Goal: Information Seeking & Learning: Learn about a topic

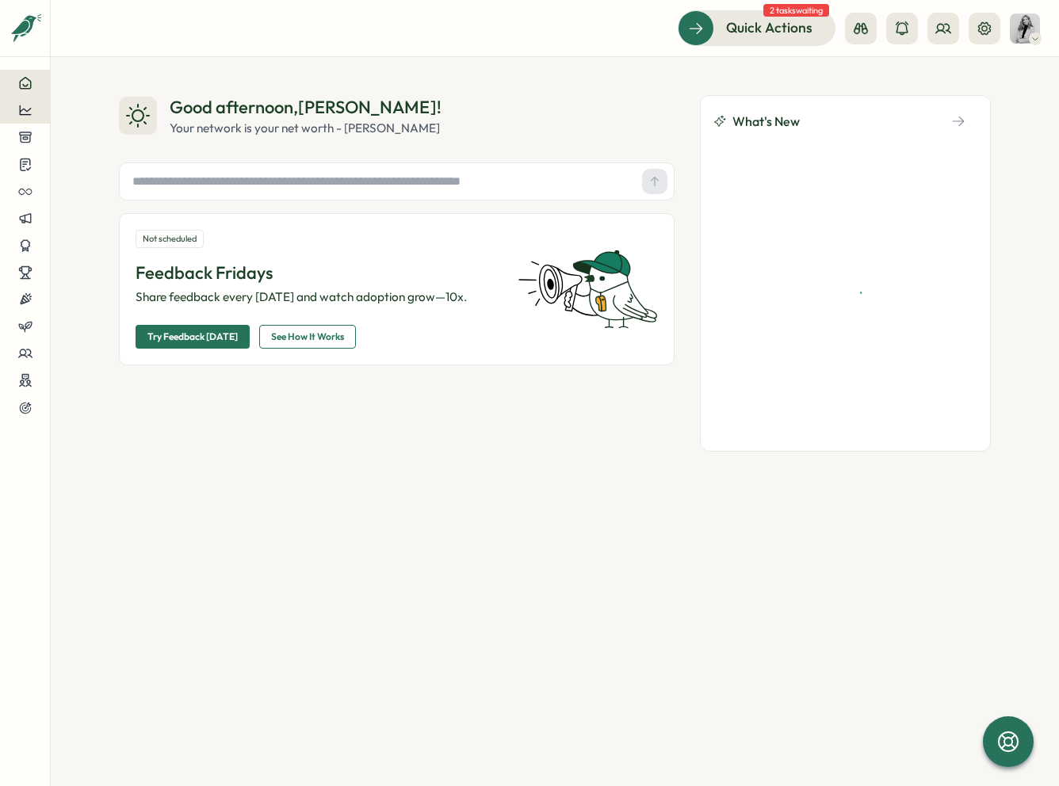
click at [31, 116] on icon at bounding box center [25, 110] width 14 height 14
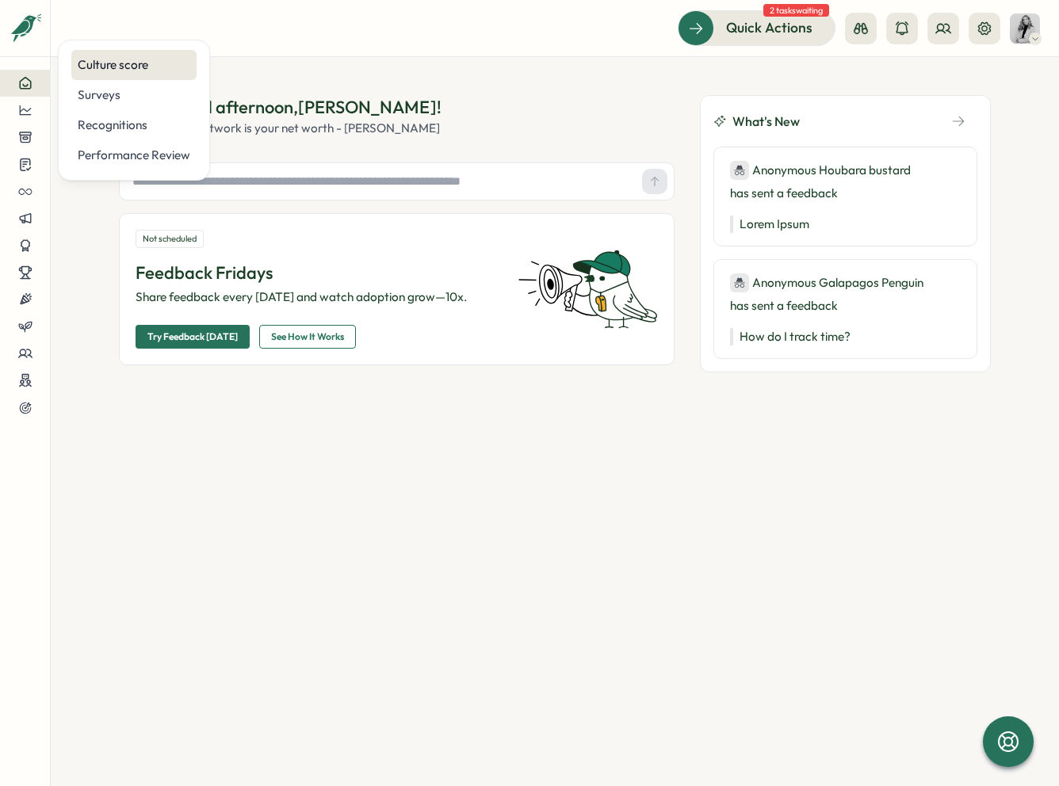
click at [111, 63] on div "Culture score" at bounding box center [134, 64] width 113 height 17
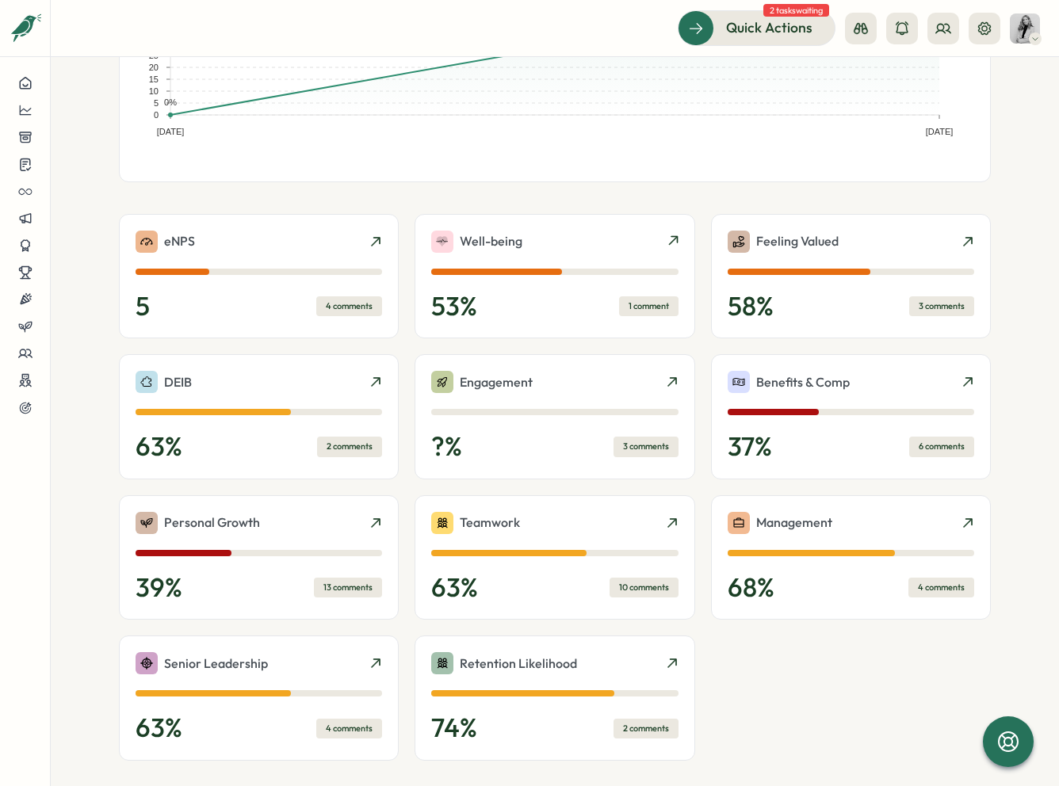
scroll to position [298, 0]
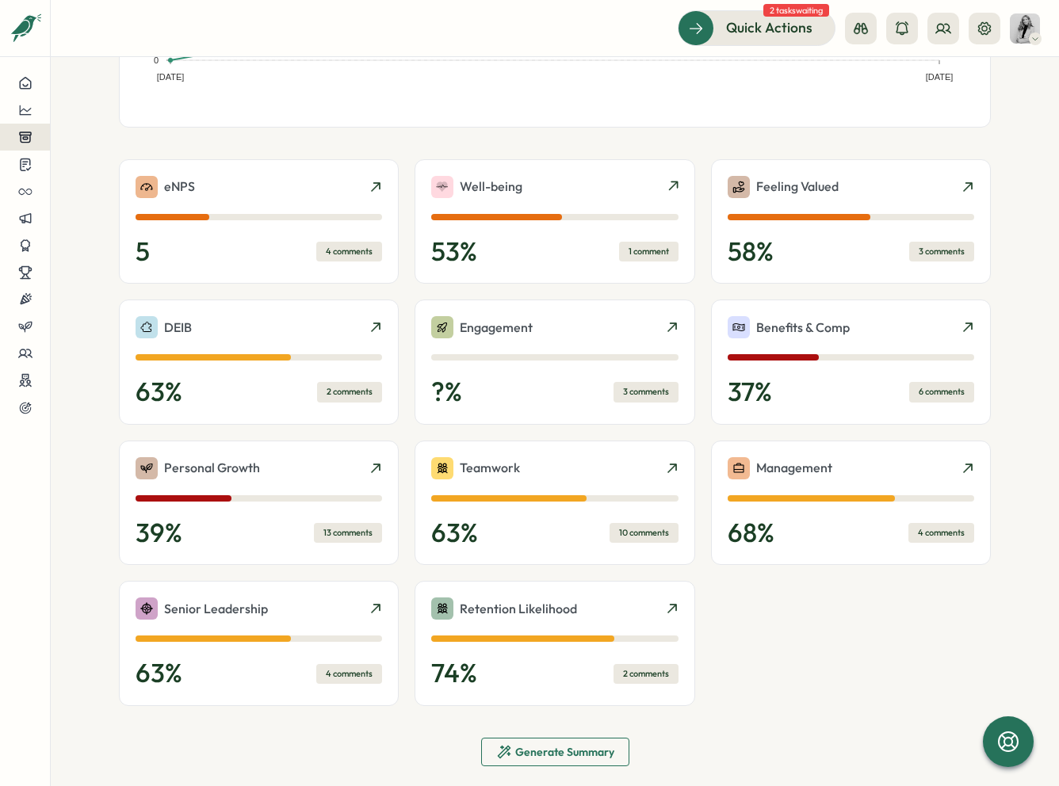
click at [43, 141] on button at bounding box center [25, 137] width 50 height 27
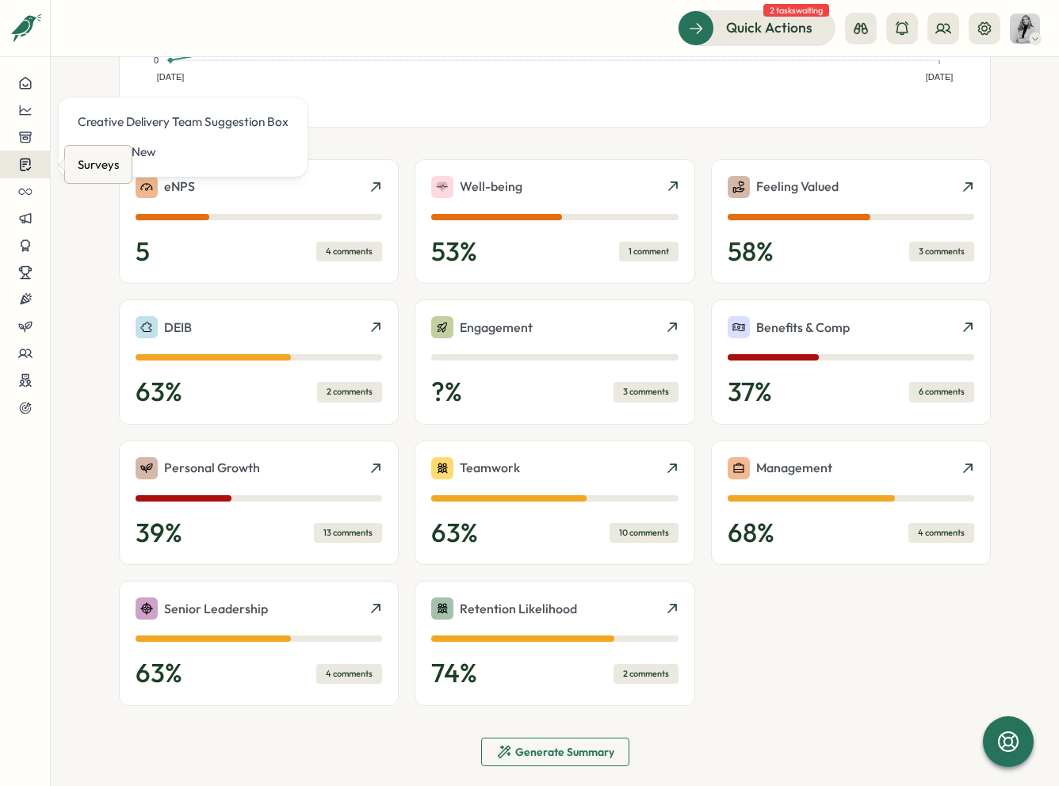
click at [21, 172] on button at bounding box center [25, 165] width 50 height 28
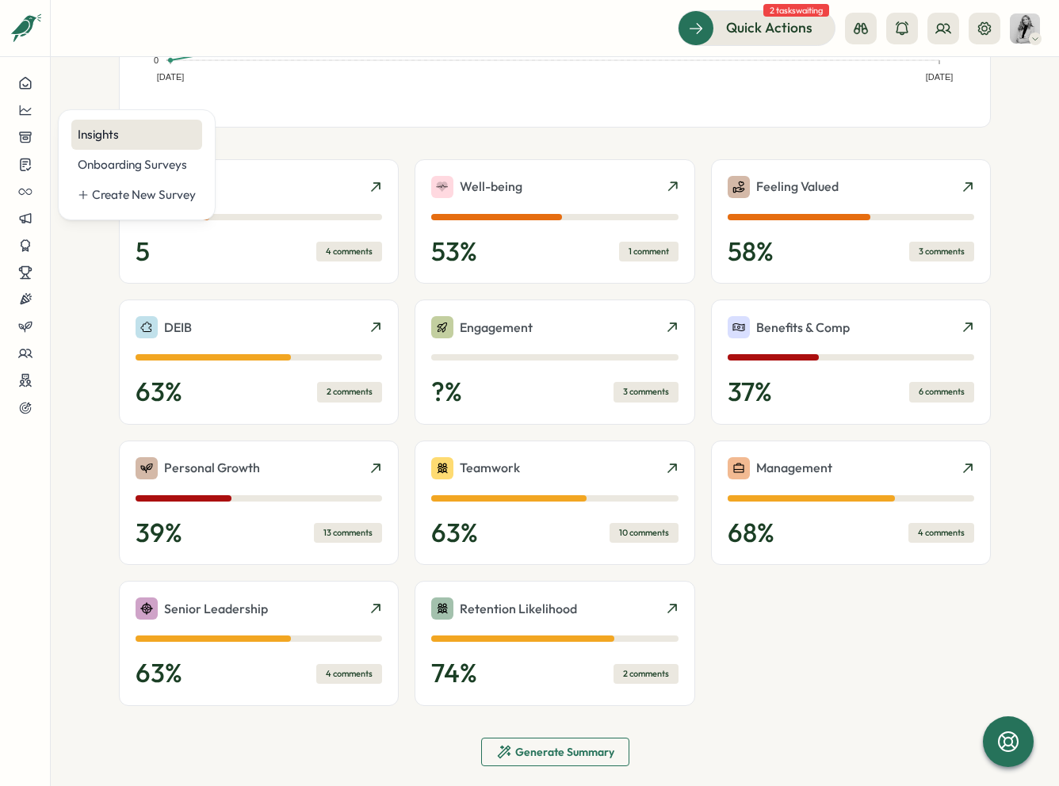
click at [121, 131] on div "Insights" at bounding box center [137, 134] width 118 height 17
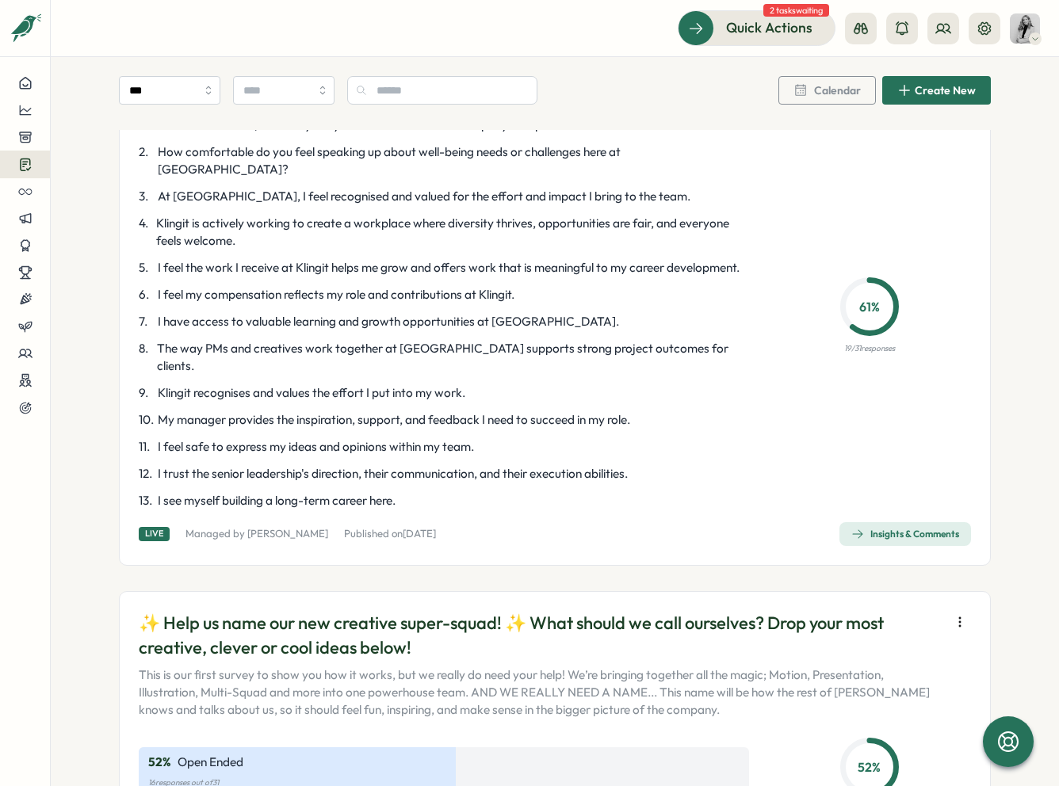
scroll to position [283, 0]
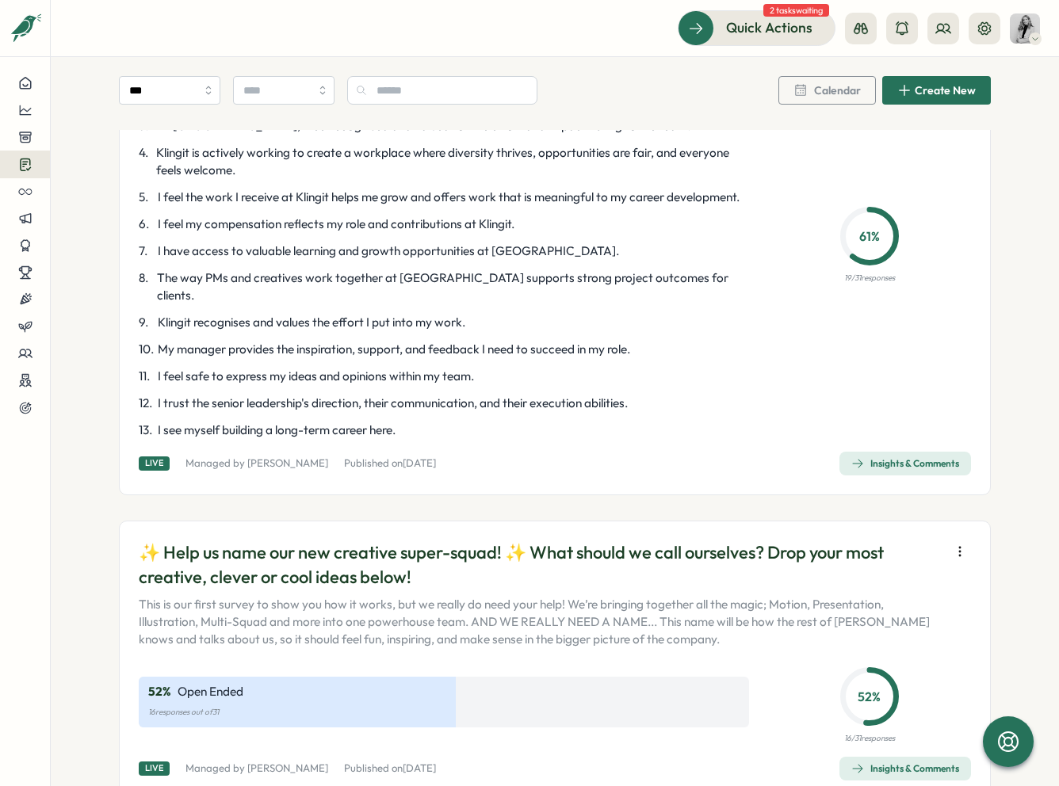
click at [884, 762] on div "Insights & Comments" at bounding box center [905, 768] width 108 height 13
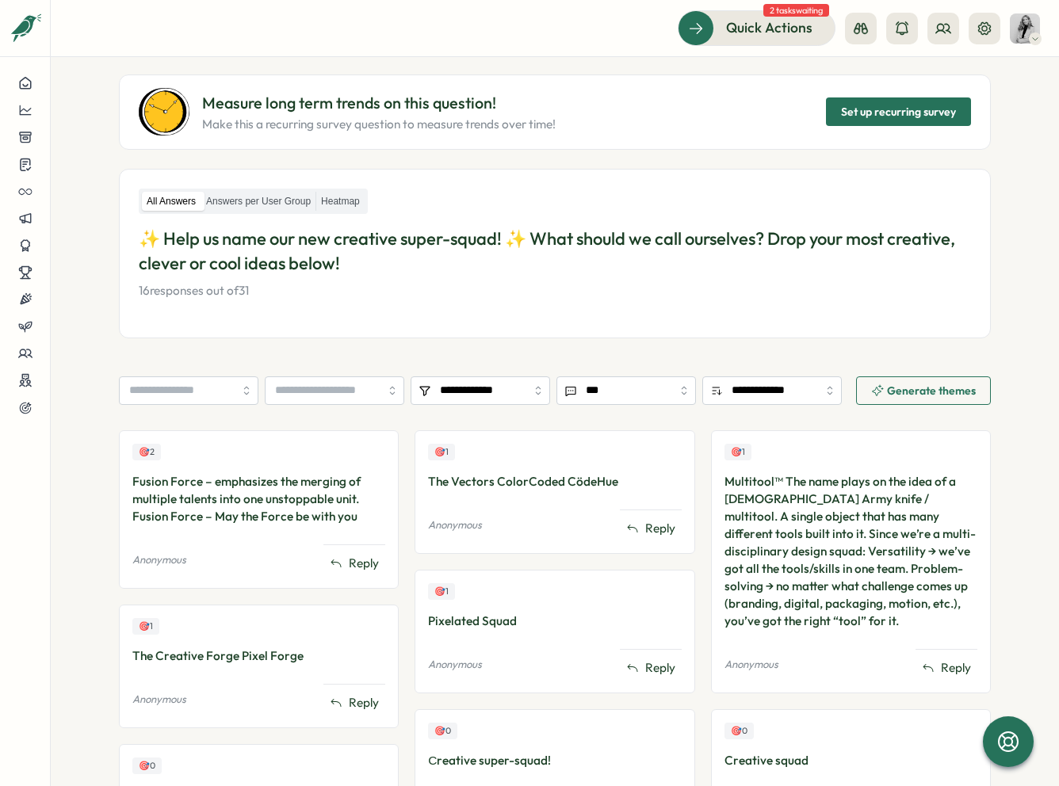
scroll to position [135, 0]
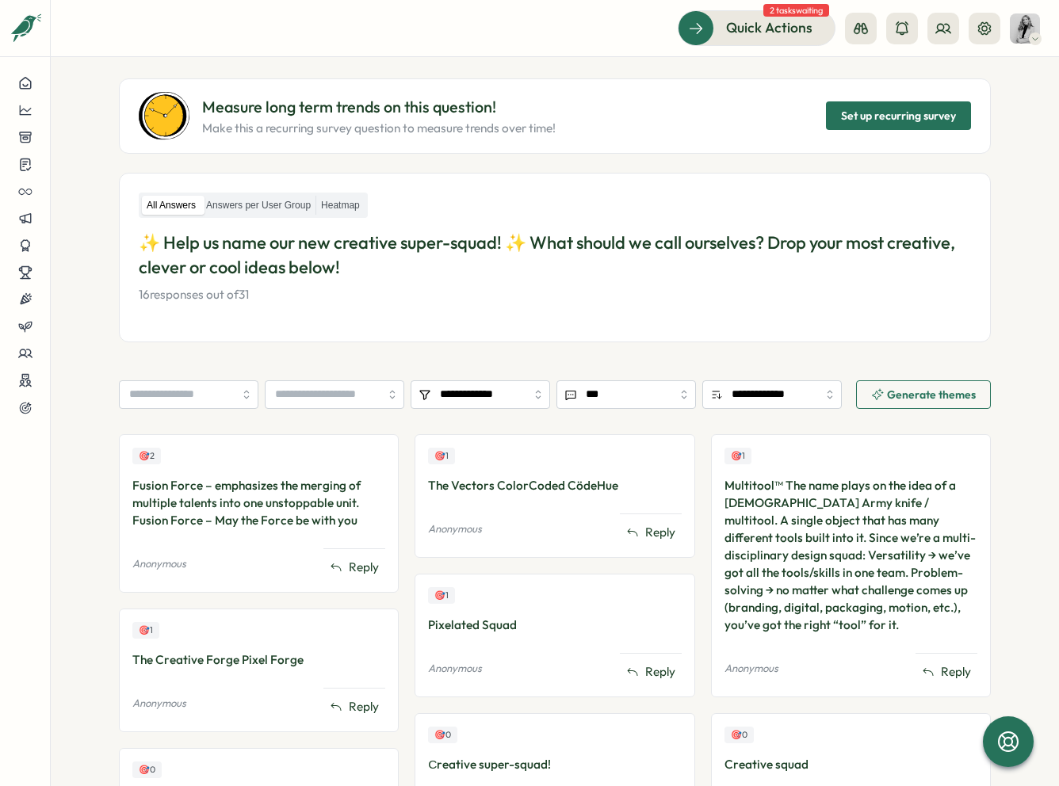
click at [911, 387] on span "Generate themes" at bounding box center [923, 394] width 105 height 27
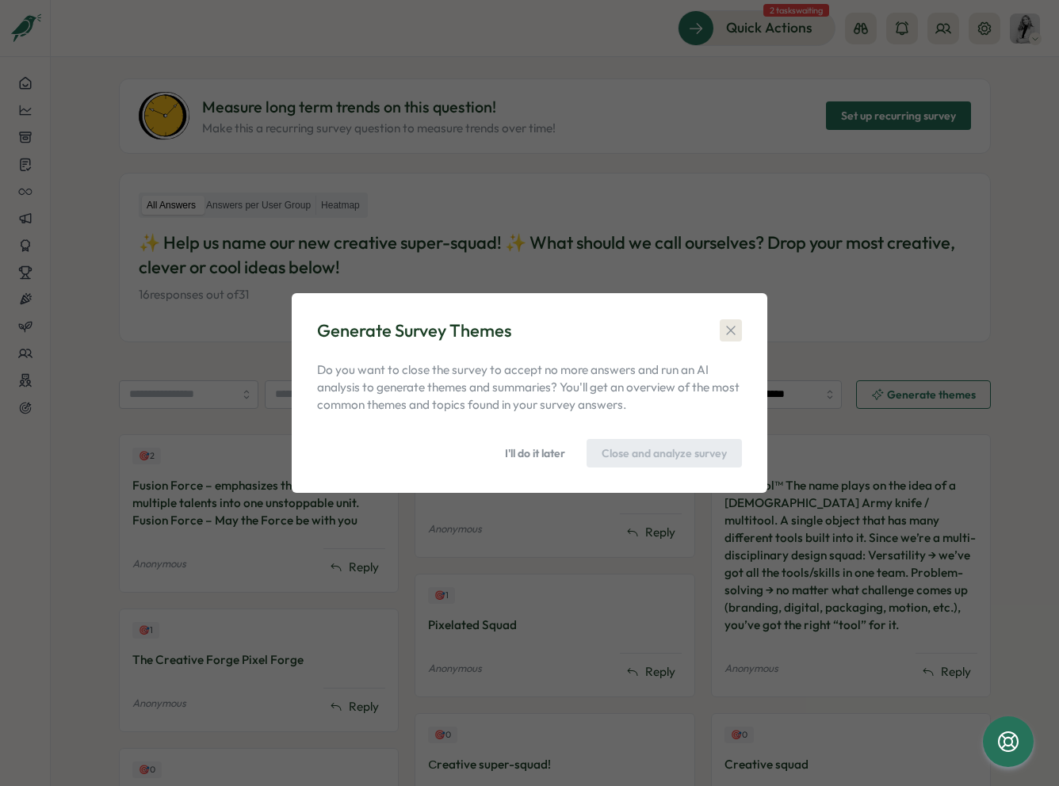
click at [730, 329] on icon "button" at bounding box center [731, 331] width 16 height 16
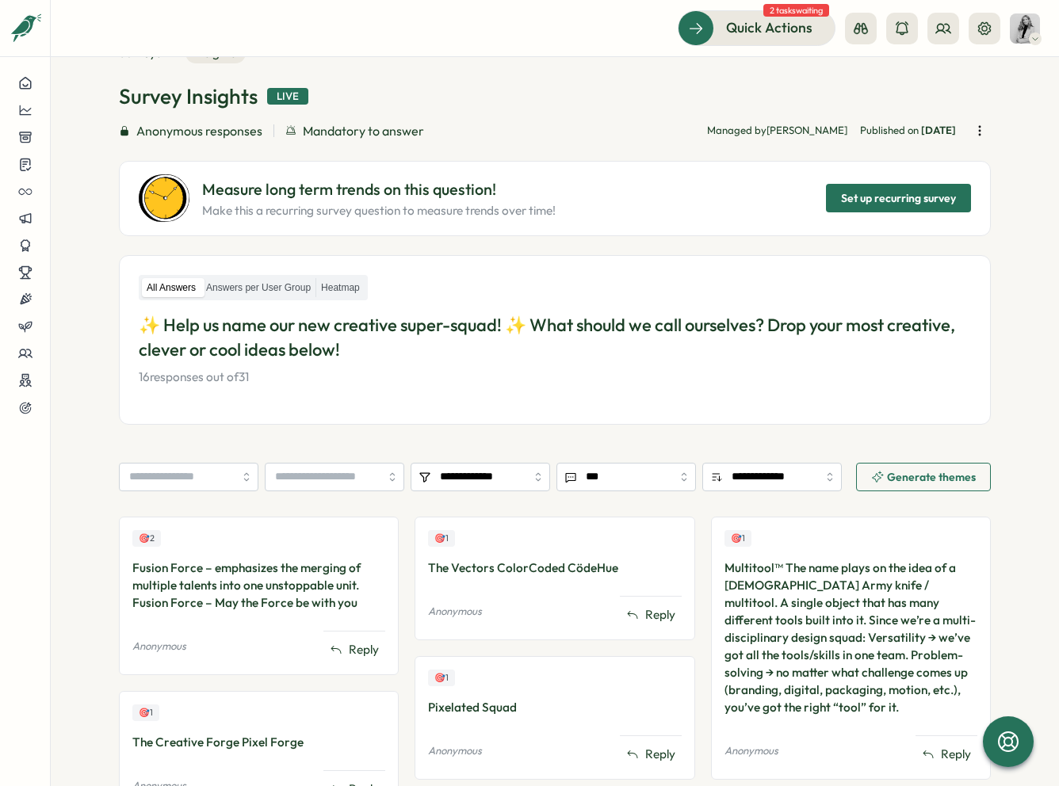
scroll to position [0, 0]
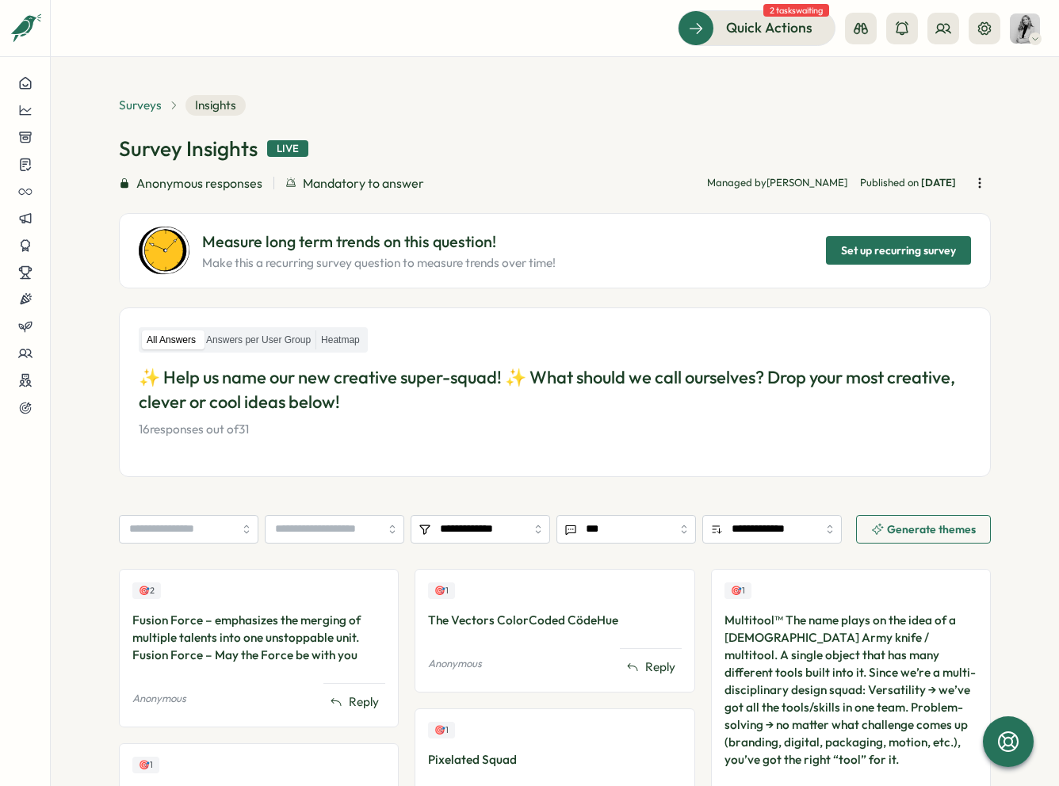
click at [141, 107] on span "Surveys" at bounding box center [140, 105] width 43 height 17
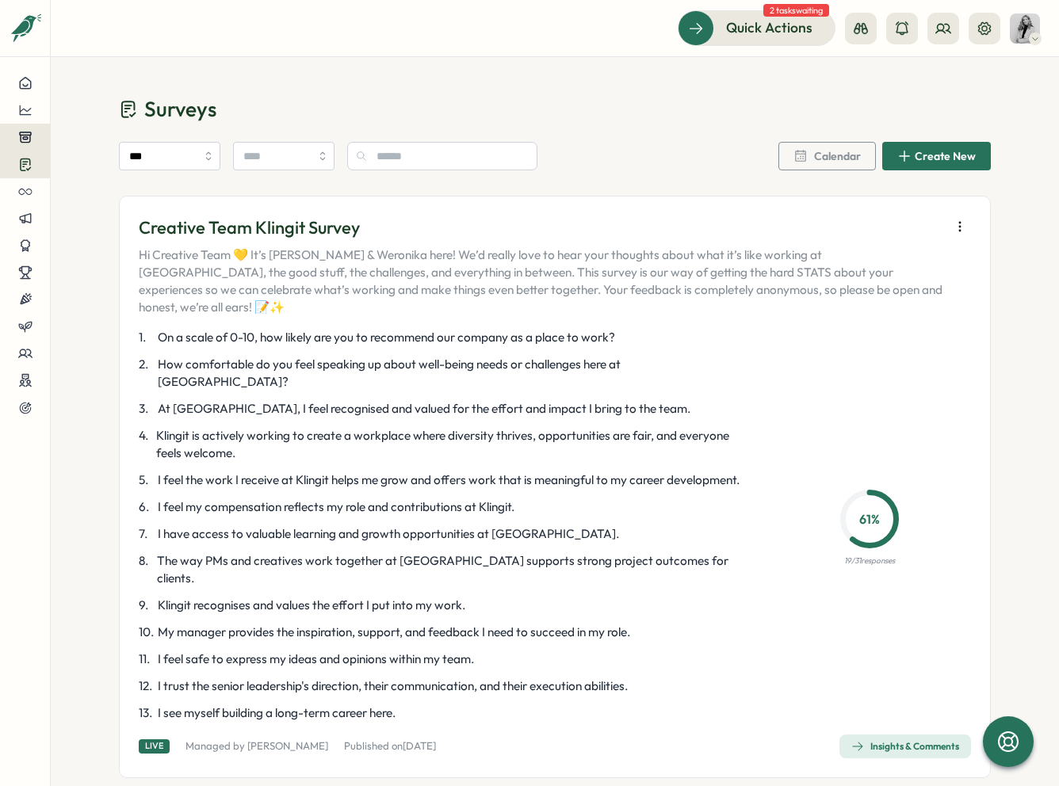
click at [32, 142] on icon at bounding box center [25, 137] width 14 height 14
click at [115, 121] on div "Creative Delivery Team Suggestion Box" at bounding box center [183, 121] width 211 height 17
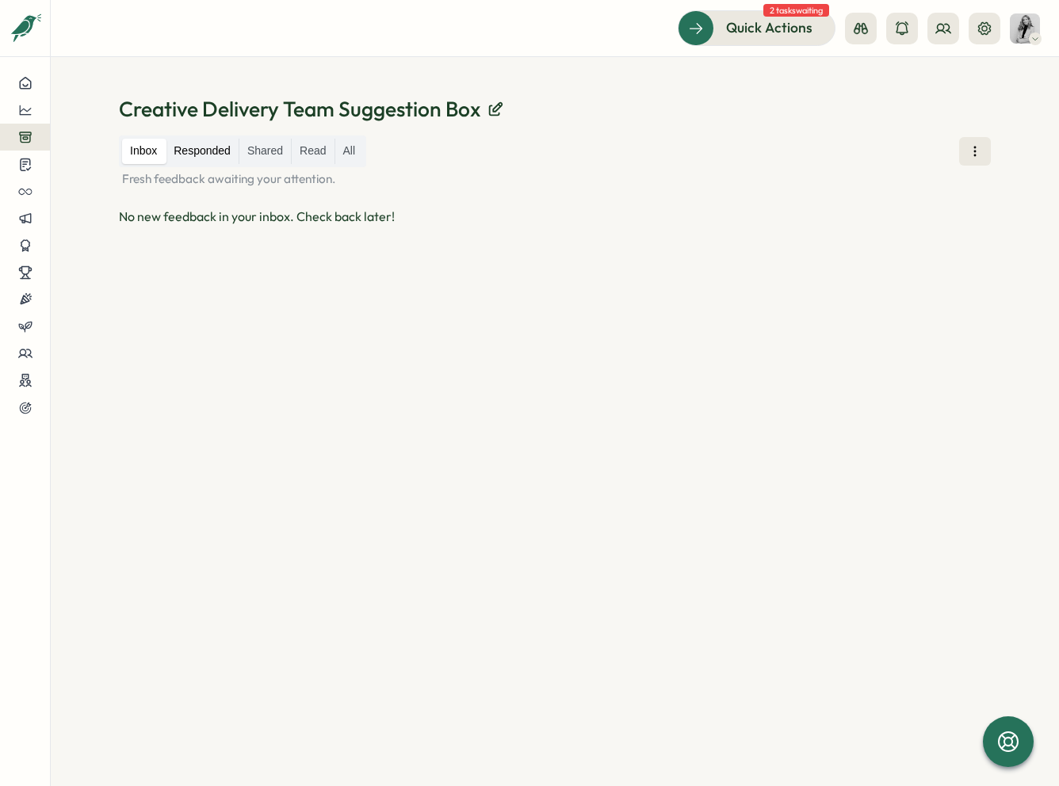
click at [212, 159] on label "Responded" at bounding box center [202, 151] width 73 height 25
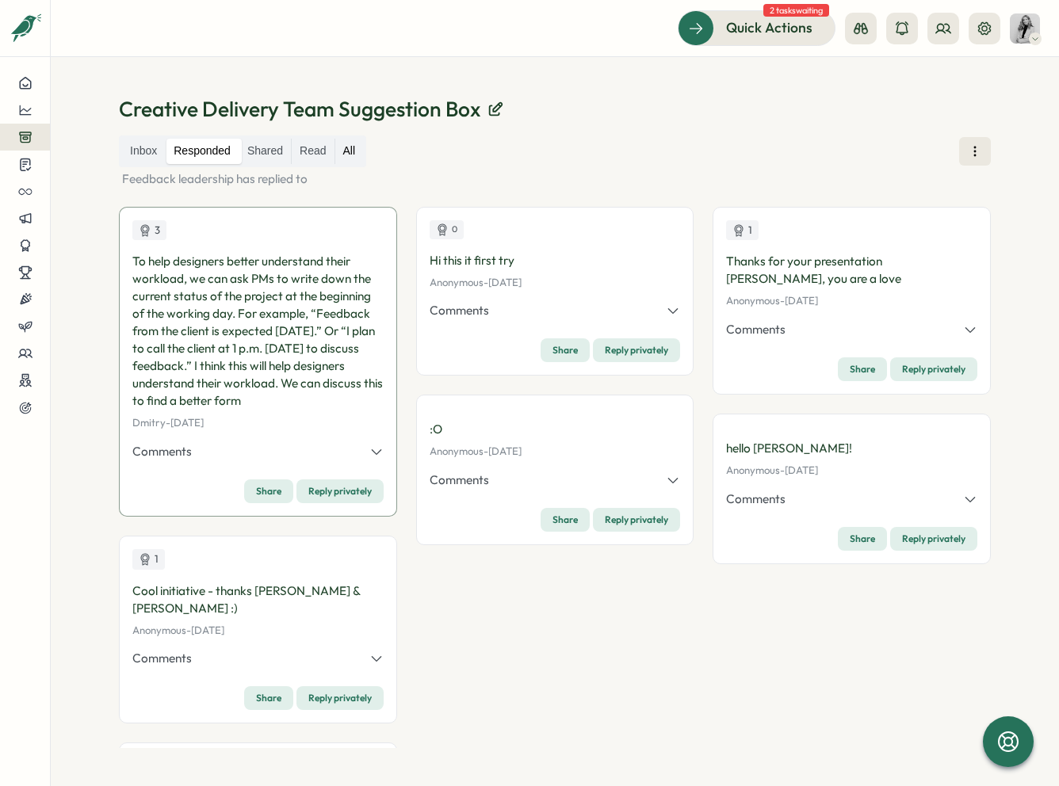
click at [346, 150] on label "All" at bounding box center [349, 151] width 29 height 25
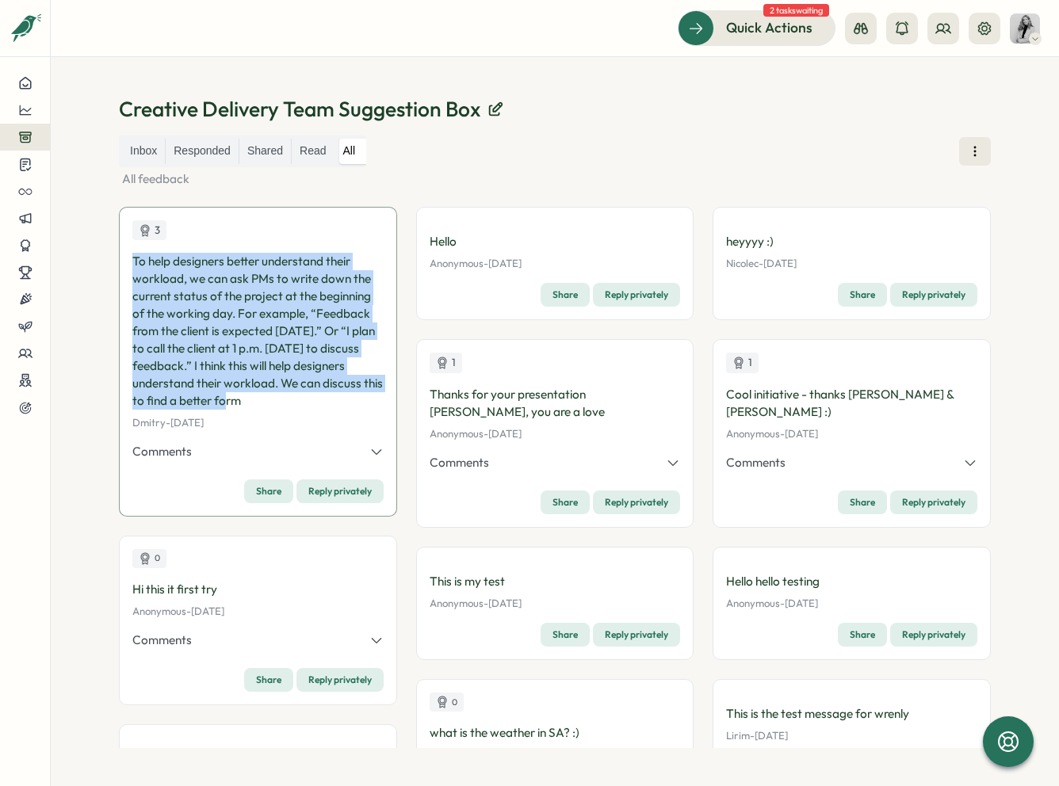
drag, startPoint x: 269, startPoint y: 401, endPoint x: 128, endPoint y: 263, distance: 197.3
click at [128, 263] on div "3 To help designers better understand their workload, we can ask PMs to write d…" at bounding box center [258, 362] width 278 height 310
